Goal: Information Seeking & Learning: Learn about a topic

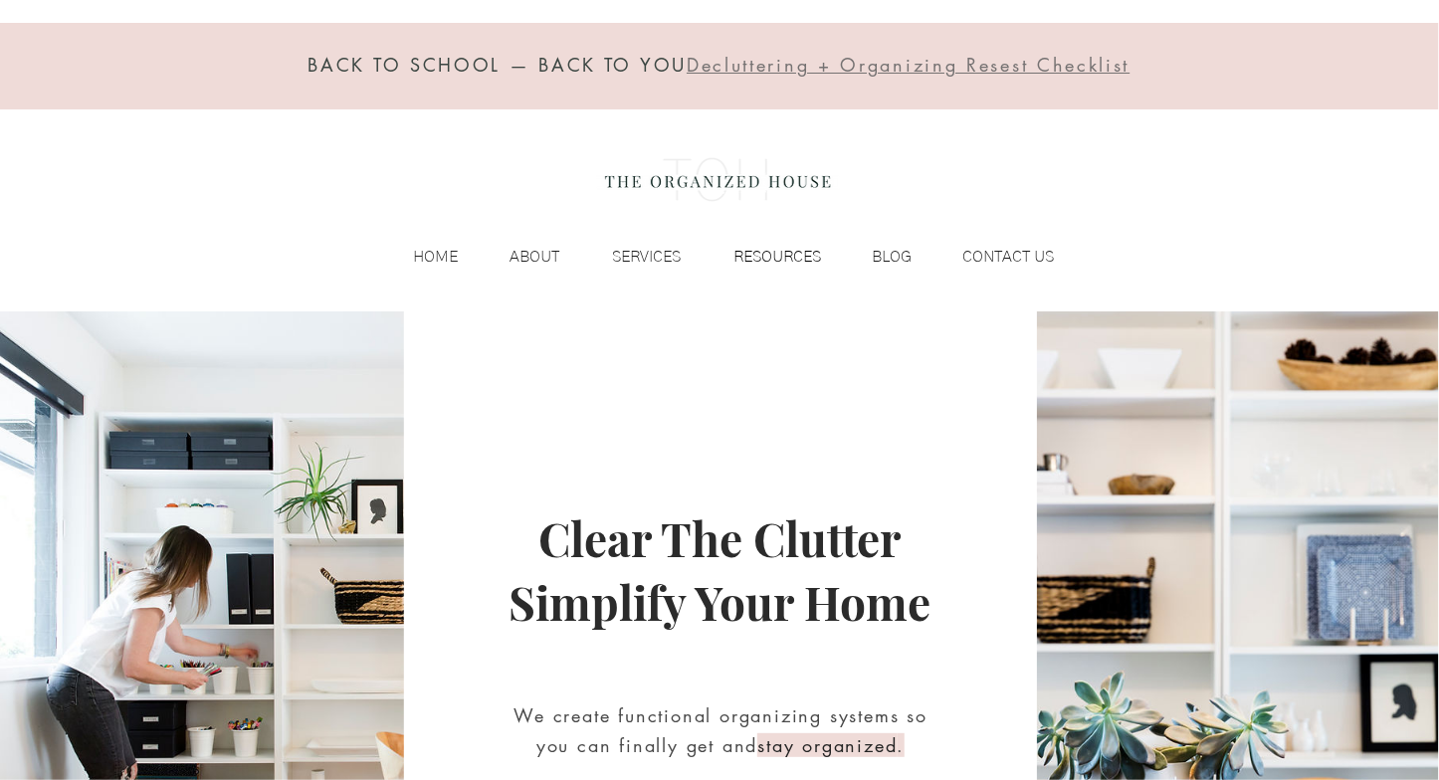
click at [784, 264] on p "RESOURCES" at bounding box center [776, 257] width 107 height 30
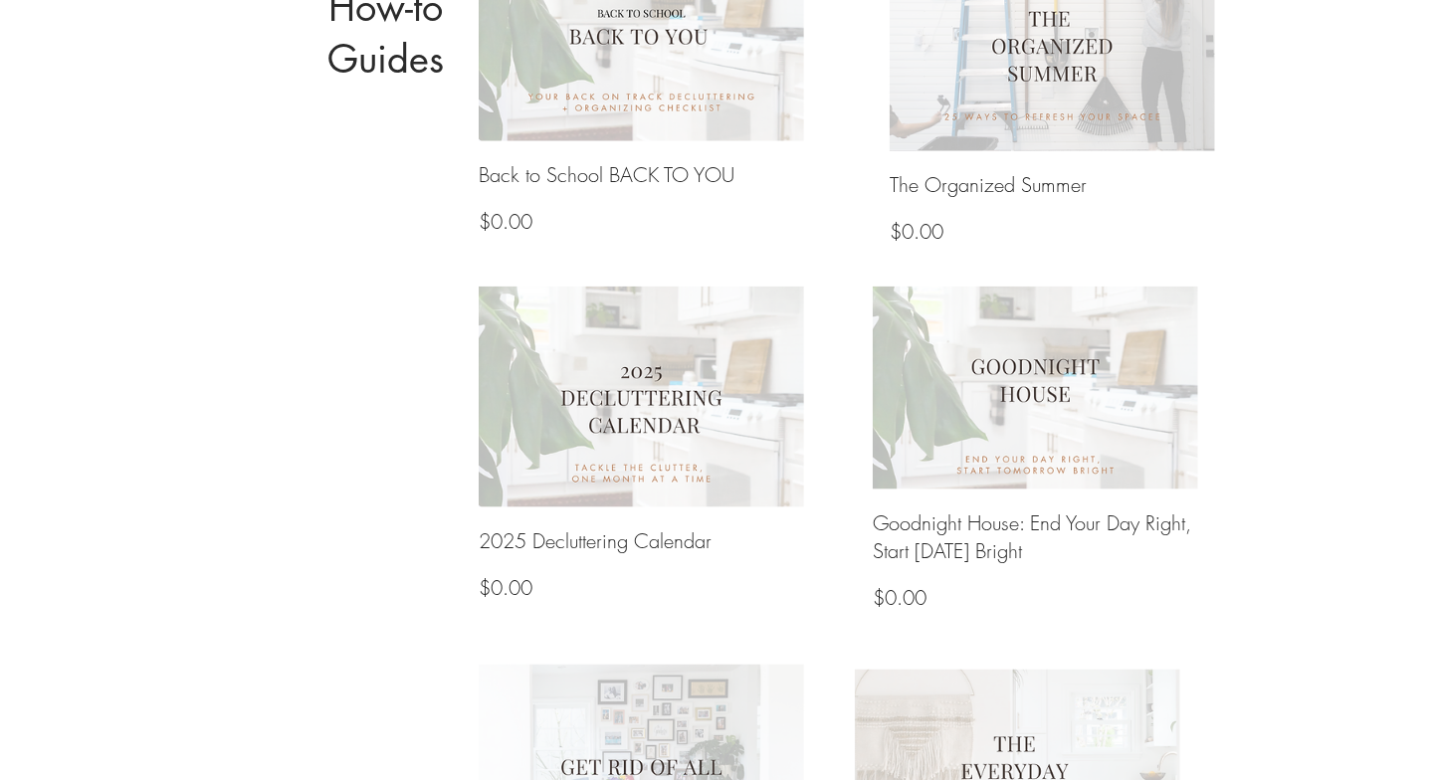
scroll to position [1014, 0]
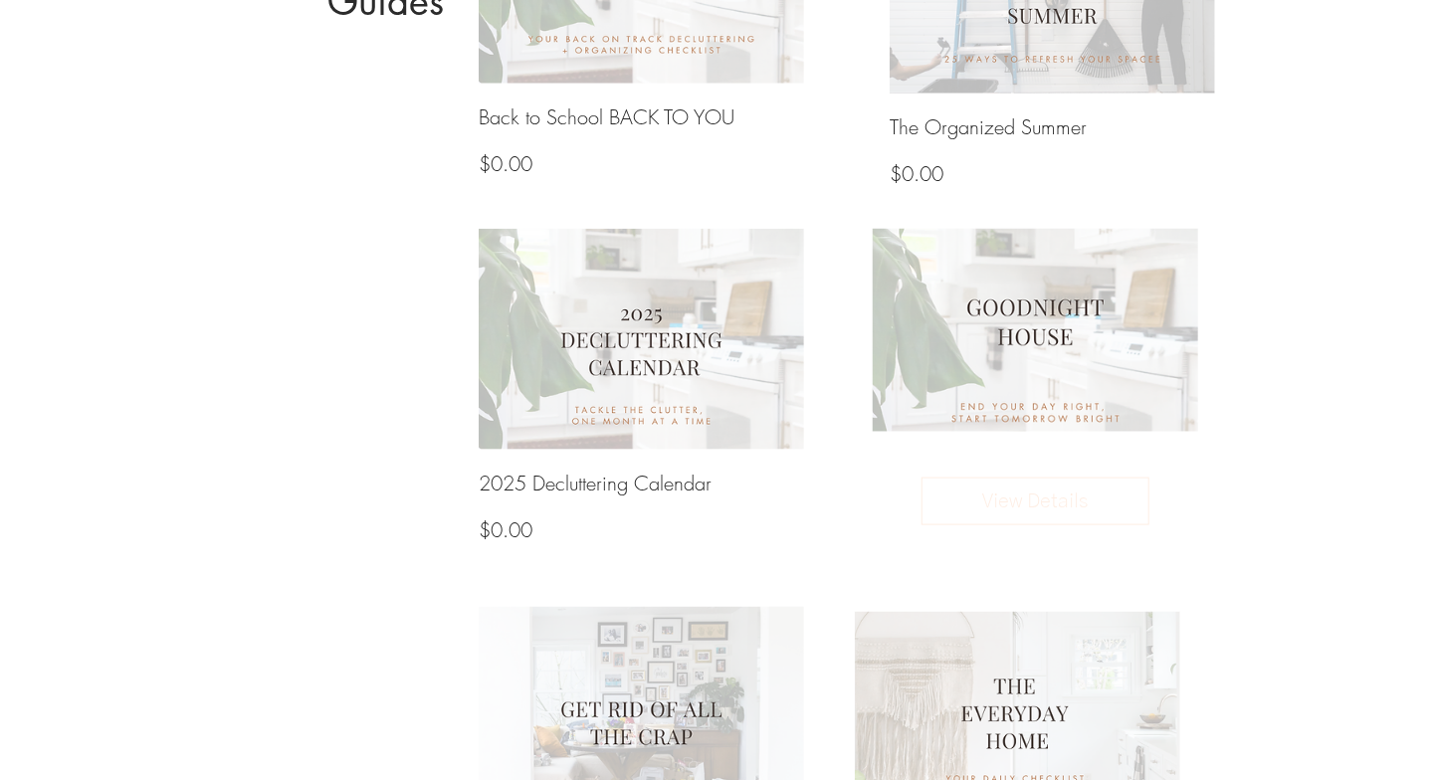
click at [1033, 350] on img at bounding box center [1036, 329] width 348 height 217
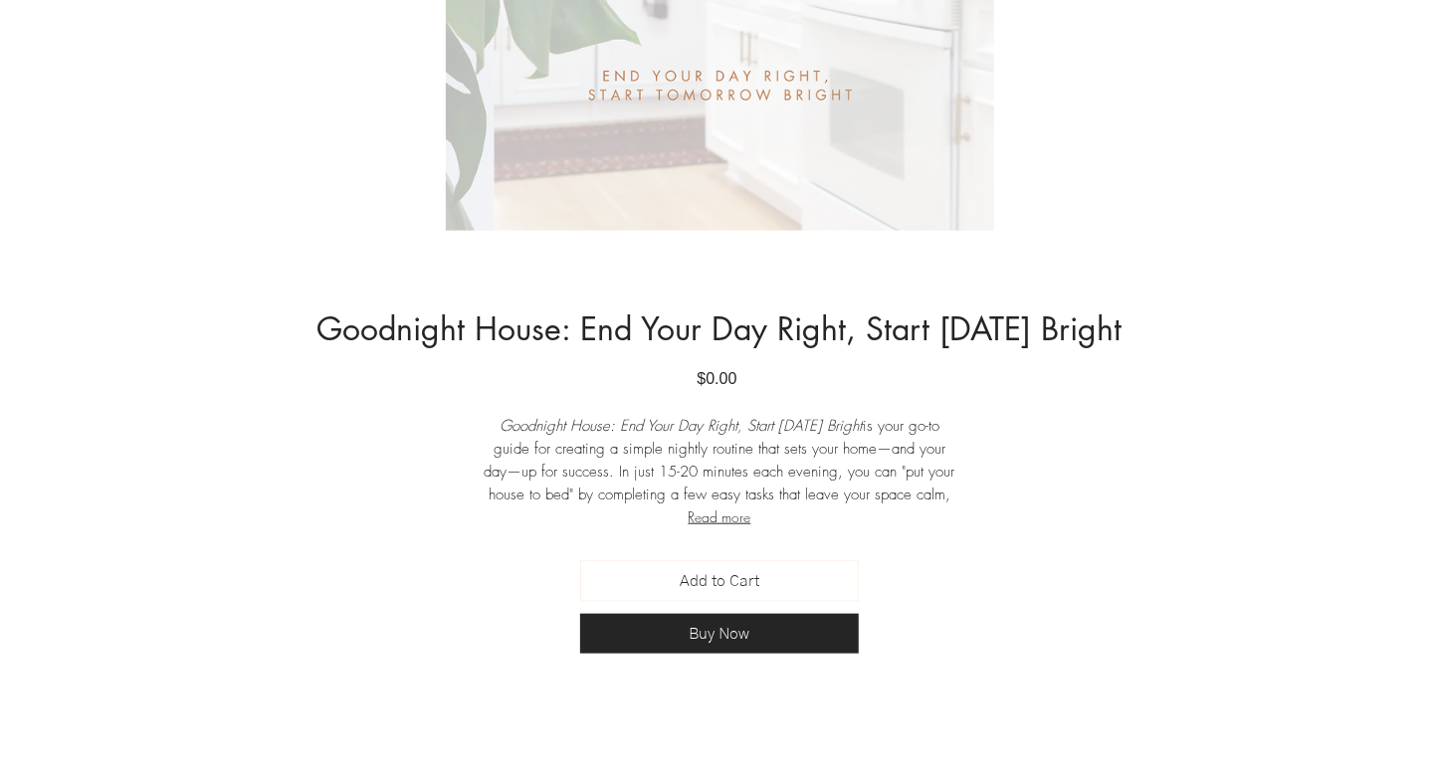
scroll to position [641, 0]
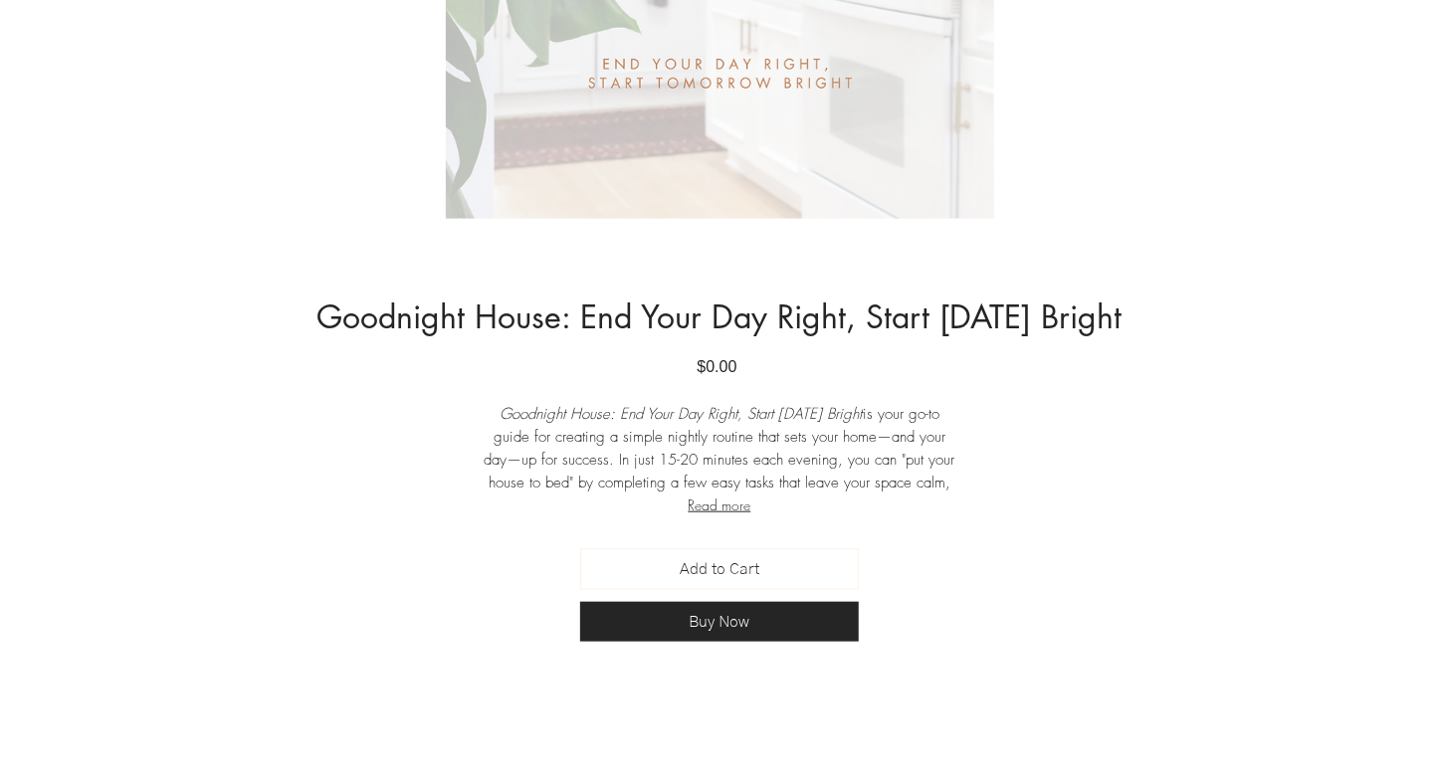
click at [716, 508] on button "Read more" at bounding box center [720, 505] width 478 height 22
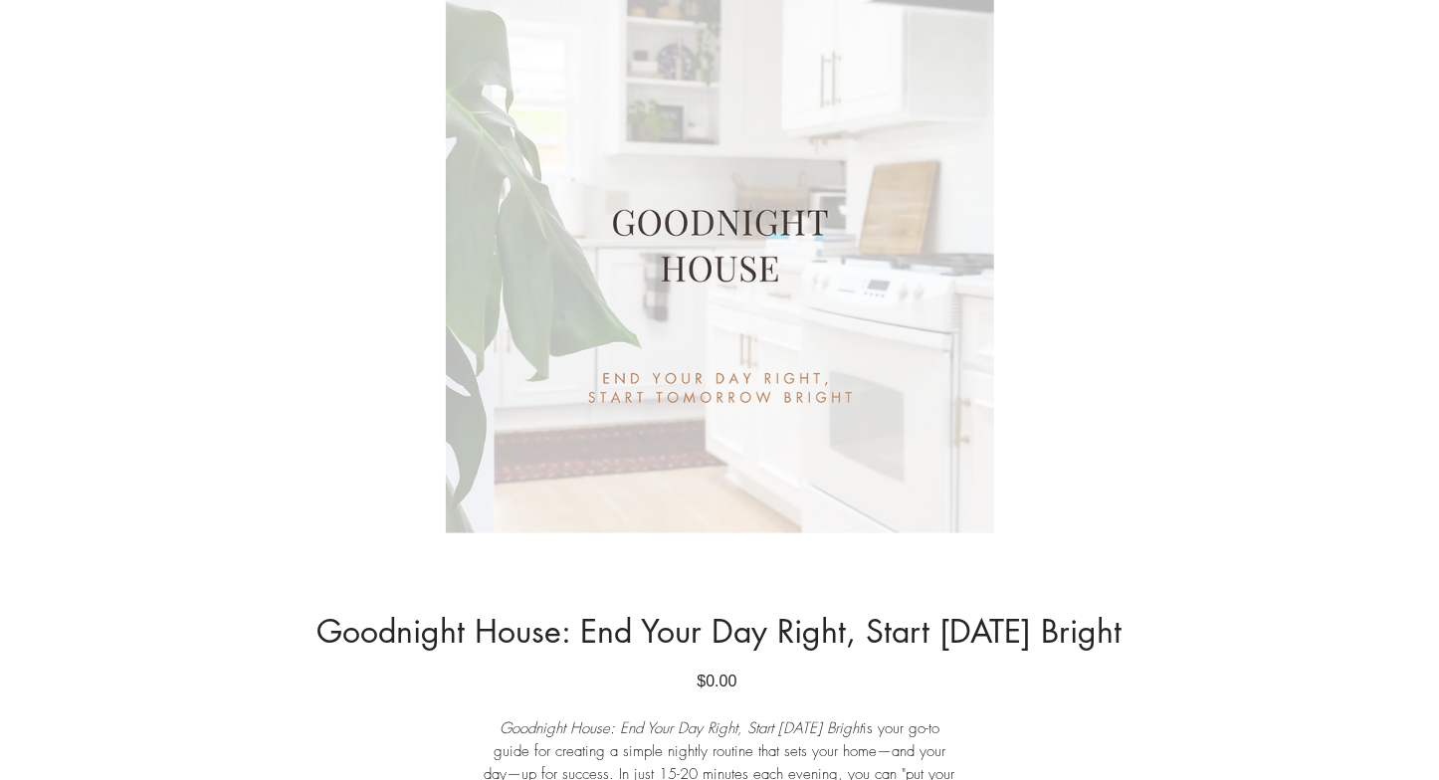
scroll to position [0, 0]
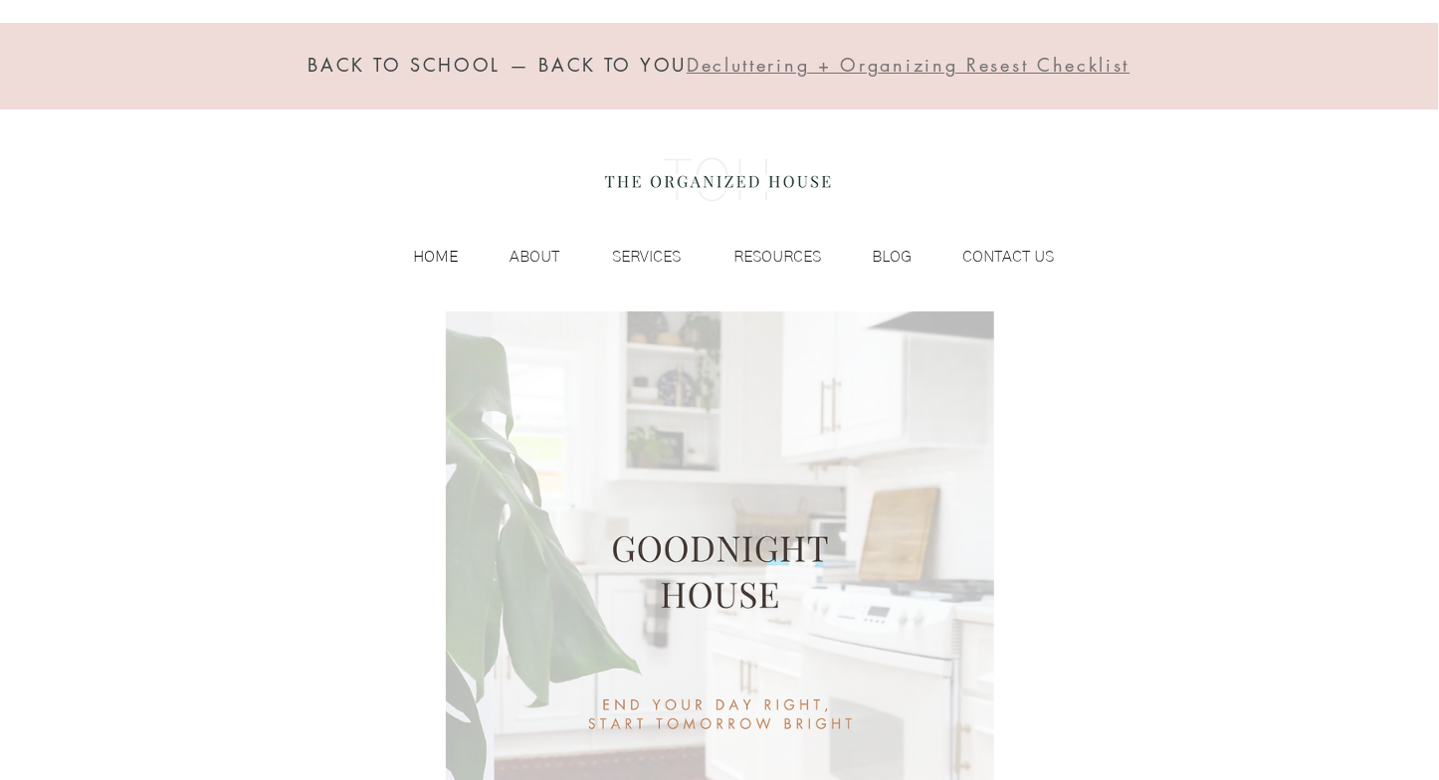
click at [427, 250] on p "HOME" at bounding box center [435, 257] width 65 height 30
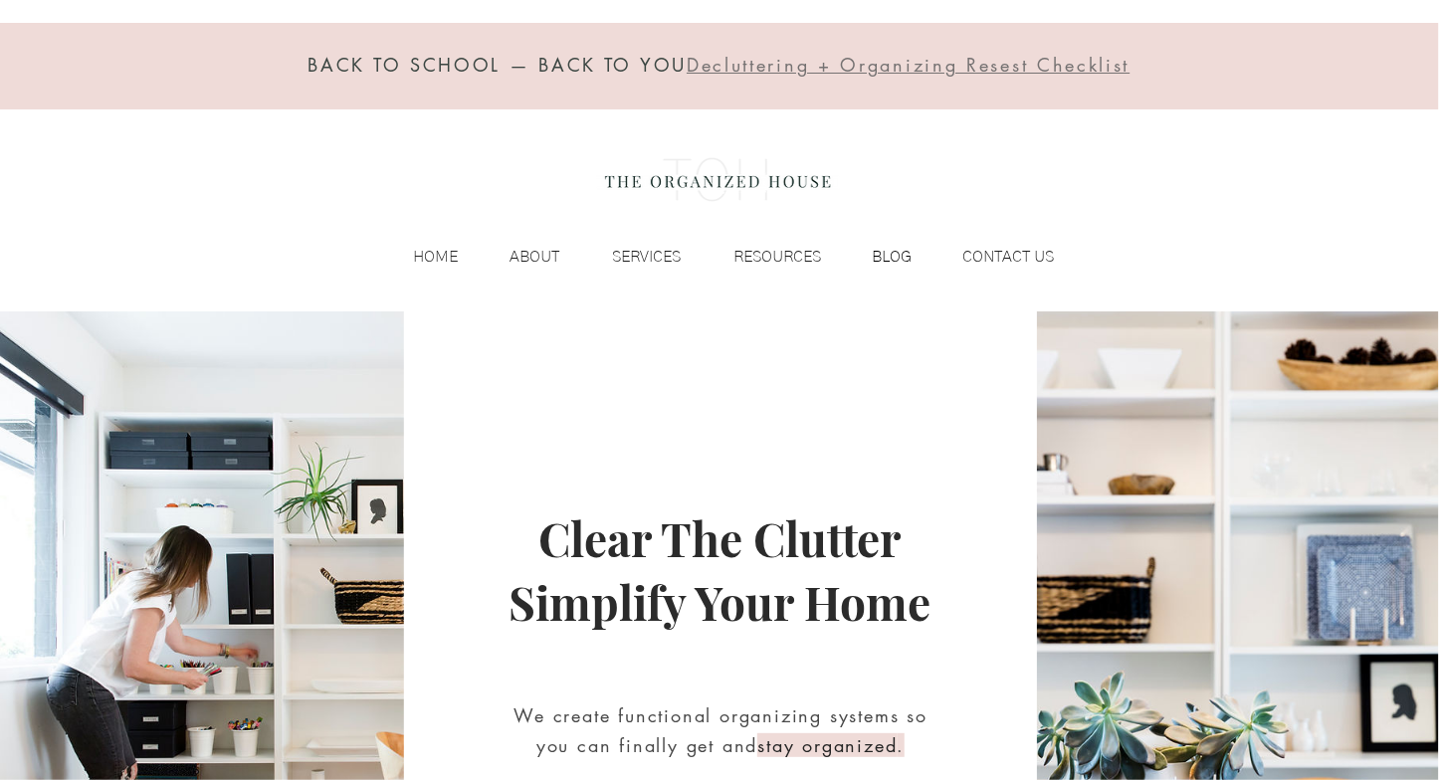
click at [890, 256] on p "BLOG" at bounding box center [892, 257] width 60 height 30
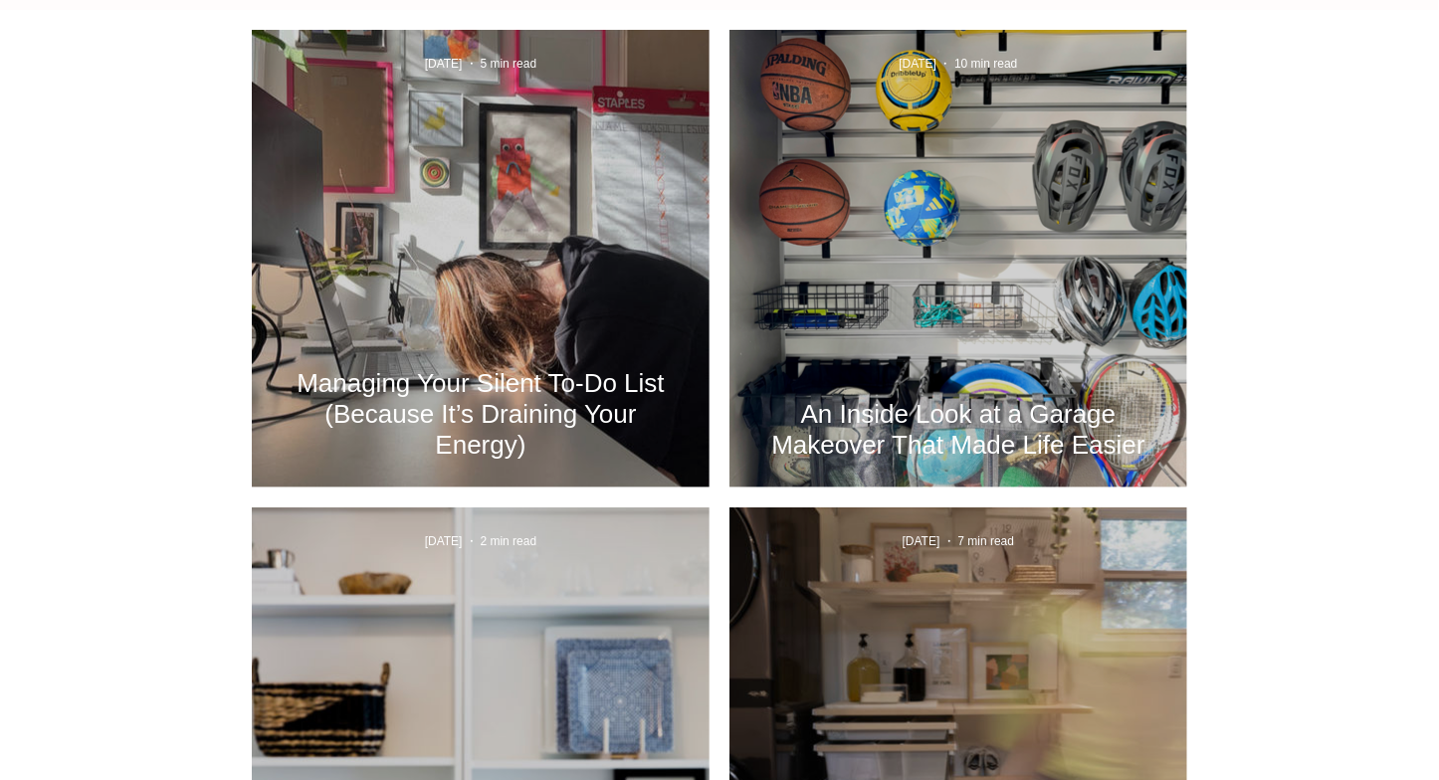
scroll to position [776, 0]
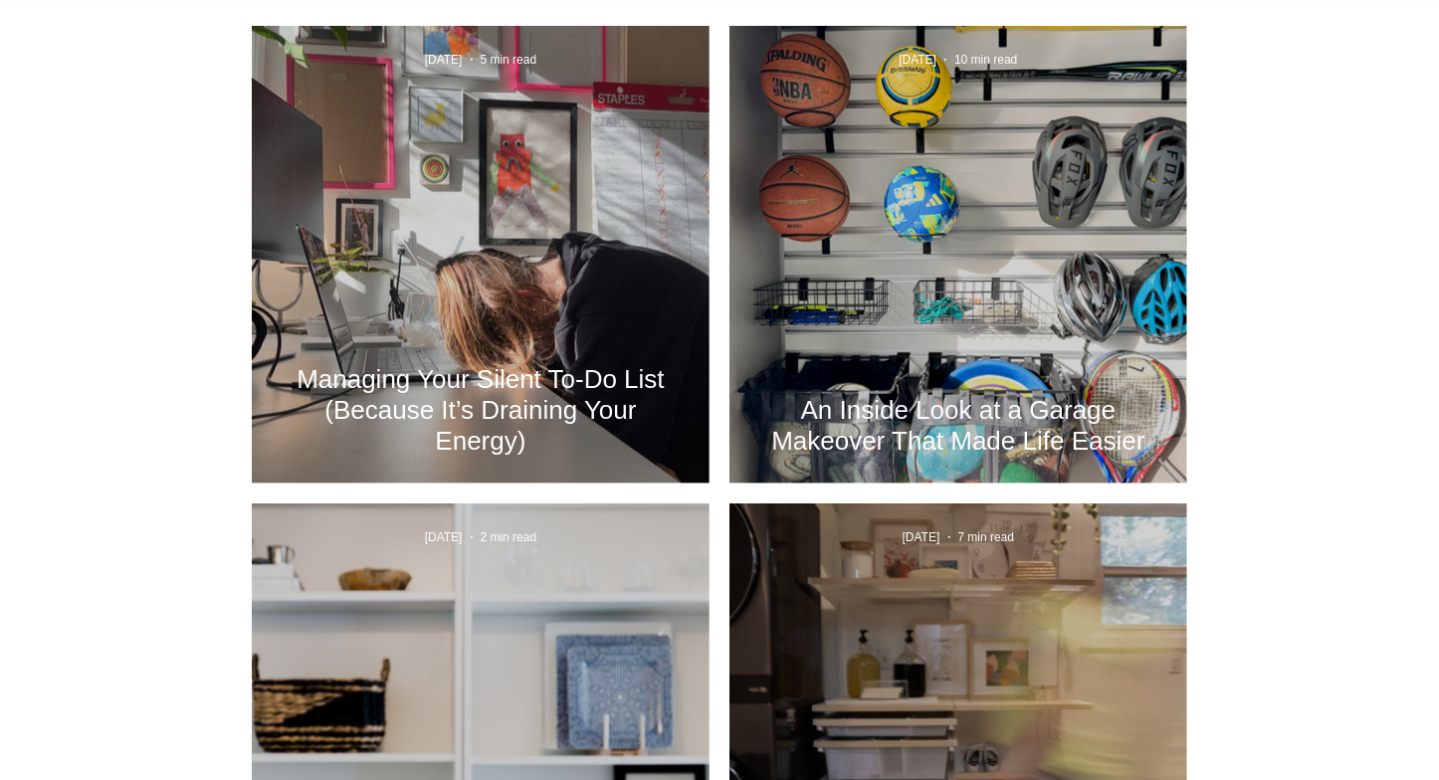
click at [953, 412] on h2 "An Inside Look at a Garage Makeover That Made Life Easier" at bounding box center [958, 426] width 398 height 62
